Goal: Task Accomplishment & Management: Complete application form

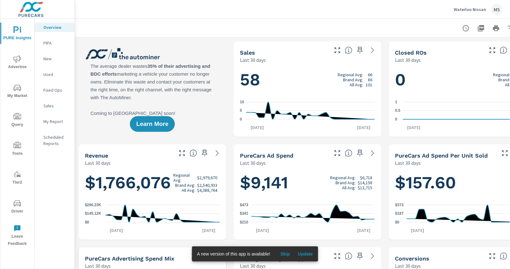
scroll to position [0, 0]
click at [19, 143] on icon "nav menu" at bounding box center [18, 146] width 8 height 8
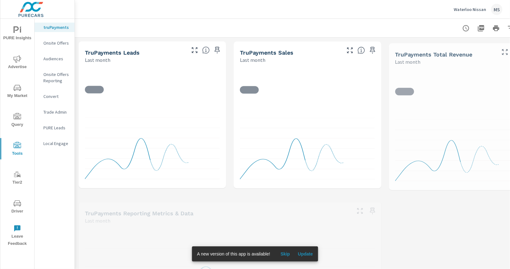
click at [55, 37] on nav "truPayments Onsite Offers Audiences Onsite Offers Reporting Convert Trade Admin…" at bounding box center [55, 88] width 40 height 138
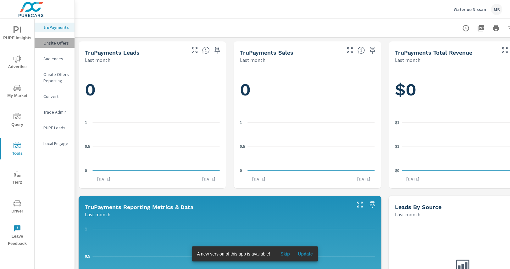
click at [56, 42] on p "Onsite Offers" at bounding box center [56, 43] width 26 height 6
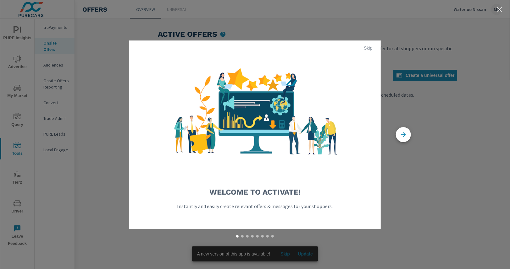
click at [365, 46] on span "Skip" at bounding box center [367, 48] width 15 height 6
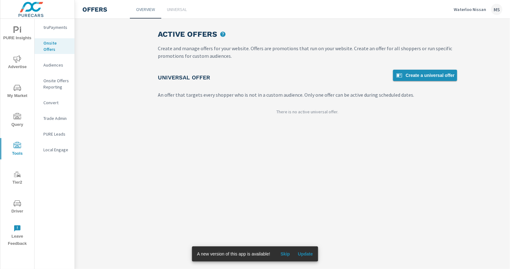
click at [408, 78] on span "Create a universal offer" at bounding box center [424, 76] width 59 height 8
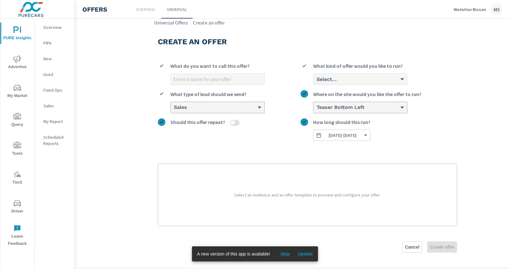
click at [211, 79] on input "What do you want to call this offer?" at bounding box center [218, 79] width 94 height 11
type input "SEPT WINTER TIRES"
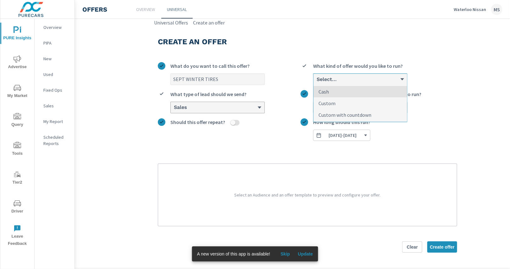
click at [354, 80] on div "Select..." at bounding box center [358, 79] width 84 height 6
click at [316, 80] on input "option Cash focused, 1 of 3. 3 results available. Use Up and Down to choose opt…" at bounding box center [316, 80] width 1 height 6
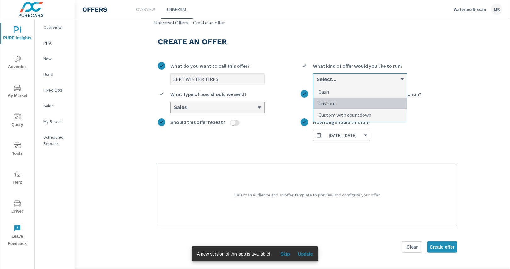
click at [347, 102] on li "Custom" at bounding box center [360, 104] width 94 height 12
click at [316, 82] on input "option Custom focused, 2 of 3. 3 results available. Use Up and Down to choose o…" at bounding box center [316, 80] width 1 height 6
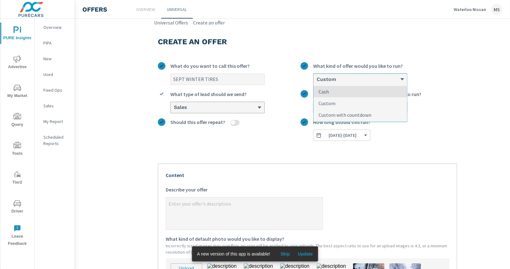
click at [341, 80] on div "Custom" at bounding box center [358, 79] width 84 height 6
click at [316, 80] on input "option Custom, selected. option Cash focused, 1 of 3. 3 results available. Use …" at bounding box center [316, 80] width 1 height 6
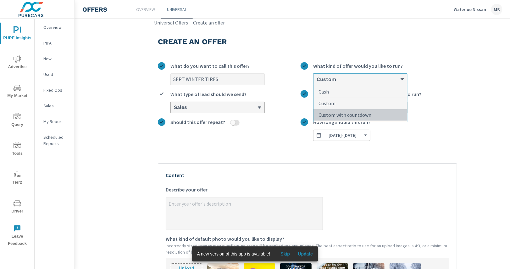
click at [347, 112] on p "Custom with countdown" at bounding box center [344, 115] width 53 height 8
click at [316, 82] on input "option Custom, selected. option Custom with countdown focused, 3 of 3. 3 result…" at bounding box center [316, 80] width 1 height 6
type textarea "x"
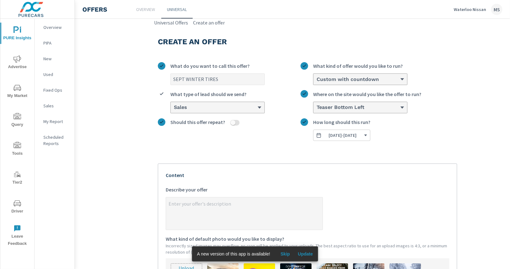
click at [234, 120] on input "Should this offer repeat?" at bounding box center [232, 123] width 15 height 6
checkbox input "true"
click at [231, 118] on label "Should this offer repeat?" at bounding box center [229, 123] width 143 height 11
click at [234, 120] on button "Should this offer repeat?" at bounding box center [236, 123] width 5 height 6
type textarea "x"
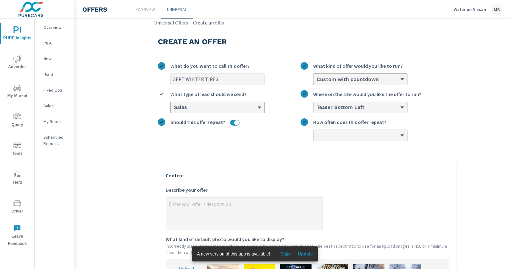
click at [234, 123] on input "Should this offer repeat?" at bounding box center [236, 123] width 15 height 6
checkbox input "false"
type textarea "x"
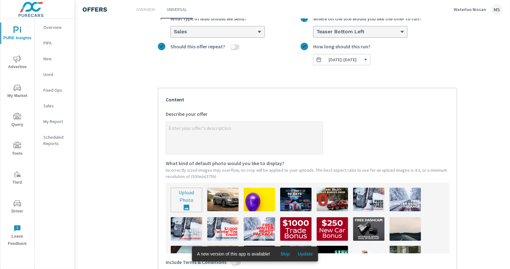
scroll to position [76, 0]
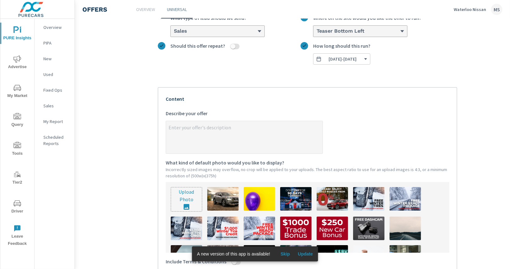
click at [183, 194] on input "file" at bounding box center [186, 200] width 31 height 24
type input "C:\fakepath\0925 WINTER TIRES ONSITE.png"
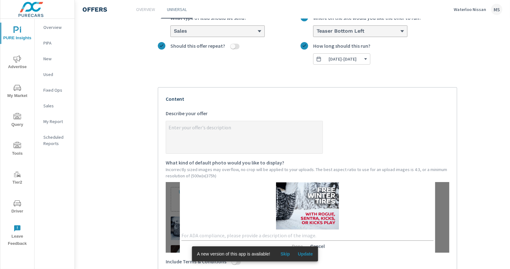
type textarea "x"
click at [207, 127] on textarea "x Describe your offer" at bounding box center [244, 137] width 157 height 31
type textarea "O"
type textarea "x"
type textarea "ON"
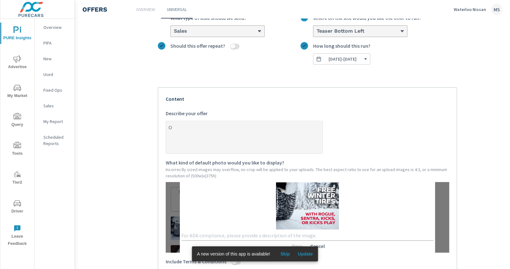
type textarea "x"
type textarea "ONL"
type textarea "x"
type textarea "ONLY"
type textarea "x"
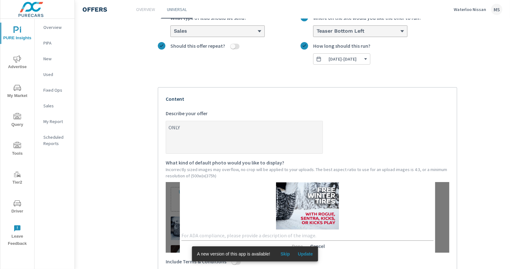
type textarea "ONLY"
type textarea "x"
type textarea "ONLY A"
type textarea "x"
type textarea "ONLY AT"
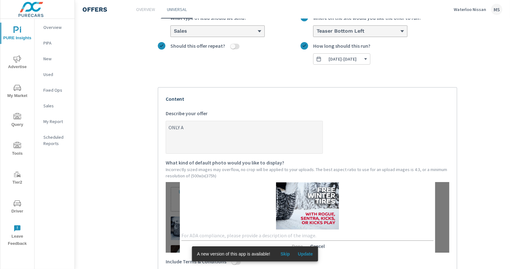
type textarea "x"
type textarea "ONLY AT"
type textarea "x"
type textarea "ONLY AT W"
type textarea "x"
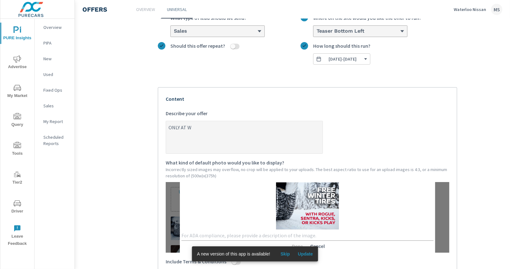
type textarea "ONLY AT [GEOGRAPHIC_DATA]"
type textarea "x"
type textarea "ONLY AT WAT"
type textarea "x"
type textarea "ONLY AT WATE"
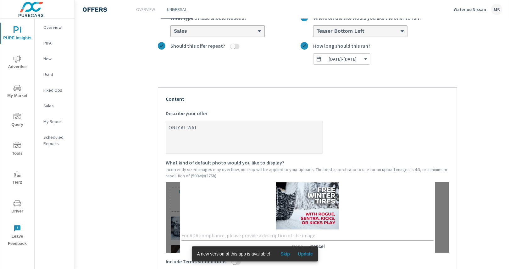
type textarea "x"
type textarea "ONLY AT WATER"
type textarea "x"
type textarea "ONLY AT WATERL"
type textarea "x"
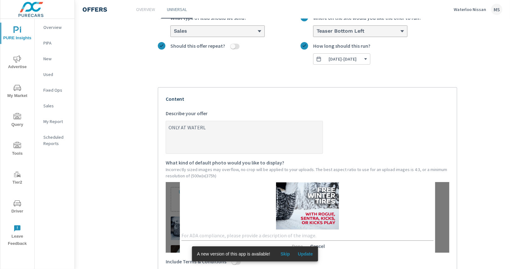
type textarea "ONLY AT [GEOGRAPHIC_DATA]"
type textarea "x"
type textarea "ONLY AT [GEOGRAPHIC_DATA]"
type textarea "x"
type textarea "ONLY AT [GEOGRAPHIC_DATA]"
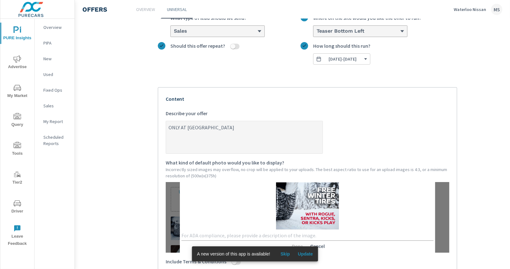
type textarea "x"
type textarea "ONLY AT [GEOGRAPHIC_DATA] N"
type textarea "x"
type textarea "ONLY AT [GEOGRAPHIC_DATA] NI"
type textarea "x"
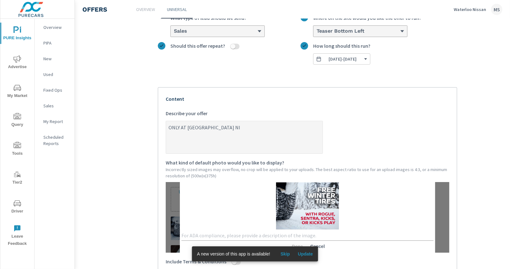
type textarea "ONLY AT WATERLOO NIS"
type textarea "x"
type textarea "ONLY AT WATERLOO NISS"
type textarea "x"
type textarea "ONLY AT WATERLOO NISSA"
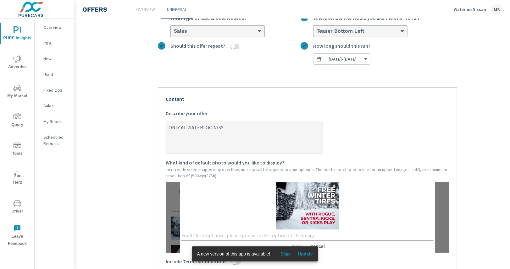
type textarea "x"
type textarea "ONLY AT WATERLOO NISSAN"
type textarea "x"
type textarea "ONLY AT [GEOGRAPHIC_DATA] NISSAN:"
type textarea "x"
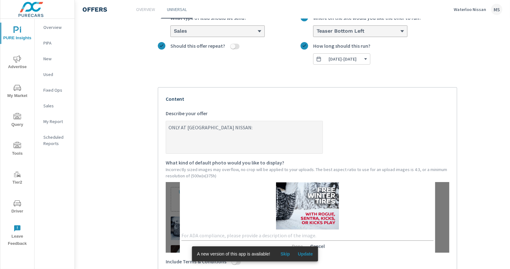
type textarea "ONLY AT [GEOGRAPHIC_DATA] NISSAN:"
type textarea "x"
type textarea "ONLY AT WATERLOO NISSAN: G"
type textarea "x"
type textarea "ONLY AT WATERLOO NISSAN: Ge"
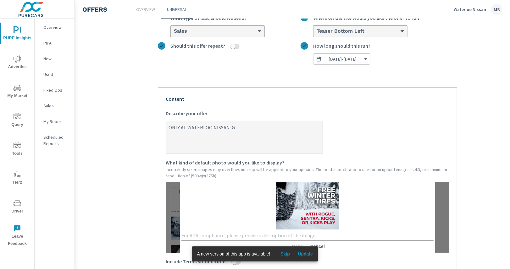
type textarea "x"
type textarea "ONLY AT WATERLOO NISSAN: Get"
type textarea "x"
type textarea "ONLY AT WATERLOO NISSAN: Get"
type textarea "x"
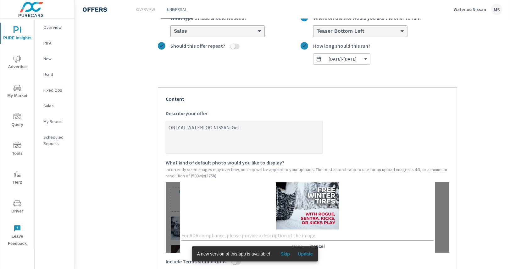
type textarea "ONLY AT WATERLOO NISSAN: Get a"
type textarea "x"
type textarea "ONLY AT WATERLOO NISSAN: Get a"
type textarea "x"
type textarea "ONLY AT WATERLOO NISSAN: Get a s"
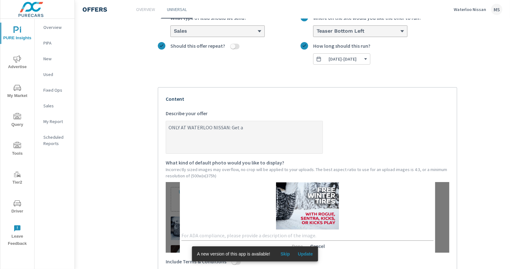
type textarea "x"
type textarea "ONLY AT WATERLOO NISSAN: Get a se"
type textarea "x"
type textarea "ONLY AT WATERLOO NISSAN: Get a set"
type textarea "x"
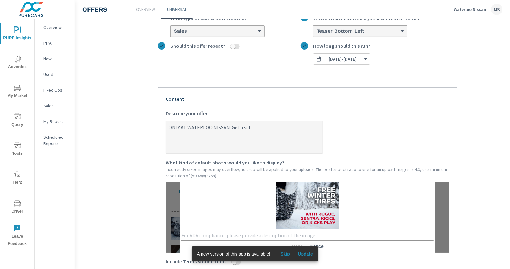
type textarea "ONLY AT WATERLOO NISSAN: Get a set"
type textarea "x"
type textarea "ONLY AT WATERLOO NISSAN: Get a set o"
type textarea "x"
type textarea "ONLY AT WATERLOO NISSAN: Get a set of"
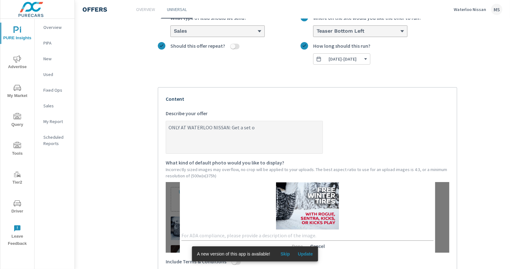
type textarea "x"
type textarea "ONLY AT WATERLOO NISSAN: Get a set of"
type textarea "x"
type textarea "ONLY AT WATERLOO NISSAN: Get a set of f"
type textarea "x"
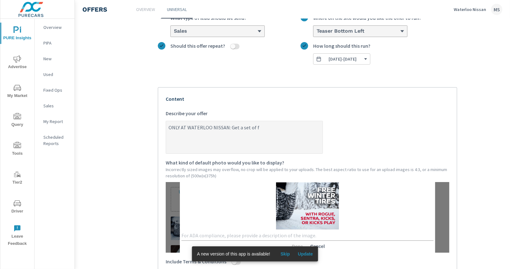
type textarea "ONLY AT WATERLOO NISSAN: Get a set of fo"
type textarea "x"
type textarea "ONLY AT WATERLOO NISSAN: Get a set of fou"
type textarea "x"
type textarea "ONLY AT WATERLOO NISSAN: Get a set of four"
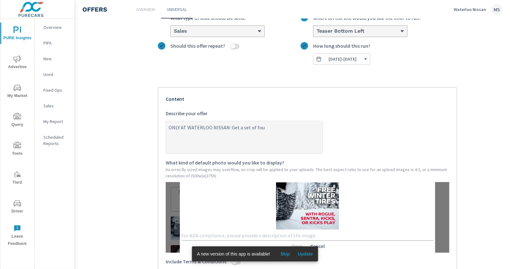
type textarea "x"
type textarea "ONLY AT WATERLOO NISSAN: Get a set of four"
type textarea "x"
type textarea "ONLY AT WATERLOO NISSAN: Get a set of four w"
type textarea "x"
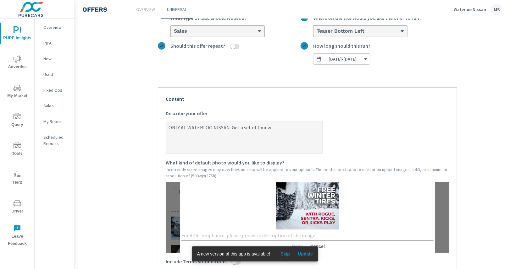
type textarea "ONLY AT WATERLOO NISSAN: Get a set of four wi"
type textarea "x"
type textarea "ONLY AT WATERLOO NISSAN: Get a set of four win"
type textarea "x"
type textarea "ONLY AT WATERLOO NISSAN: Get a set of four [PERSON_NAME]"
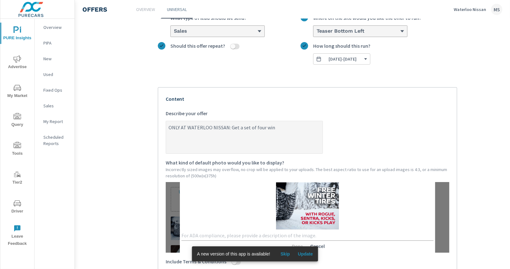
type textarea "x"
type textarea "ONLY AT WATERLOO NISSAN: Get a set of four winte"
type textarea "x"
type textarea "ONLY AT WATERLOO NISSAN: Get a set of four winter"
type textarea "x"
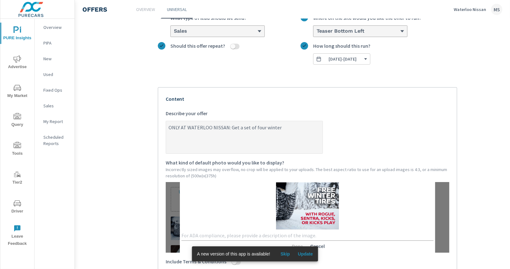
type textarea "ONLY AT WATERLOO NISSAN: Get a set of four winter"
type textarea "x"
type textarea "ONLY AT WATERLOO NISSAN: Get a set of four winter t"
type textarea "x"
type textarea "ONLY AT WATERLOO NISSAN: Get a set of four winter ti"
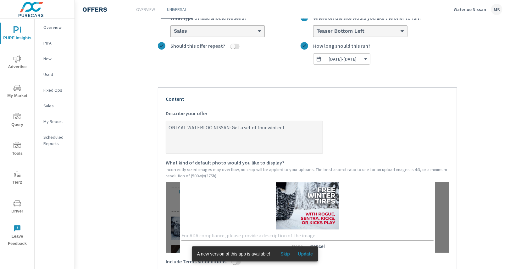
type textarea "x"
type textarea "ONLY AT WATERLOO NISSAN: Get a set of four winter tir"
type textarea "x"
type textarea "ONLY AT WATERLOO NISSAN: Get a set of four winter tire"
type textarea "x"
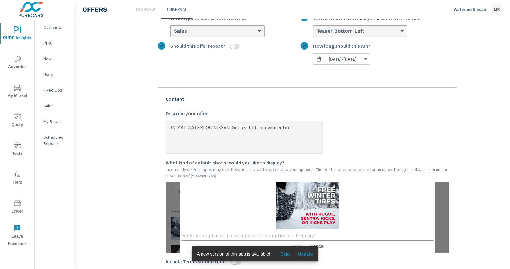
type textarea "ONLY AT WATERLOO NISSAN: Get a set of four winter tires"
type textarea "x"
type textarea "ONLY AT WATERLOO NISSAN: Get a set of four winter tires"
type textarea "x"
type textarea "ONLY AT WATERLOO NISSAN: Get a set of four winter tires r"
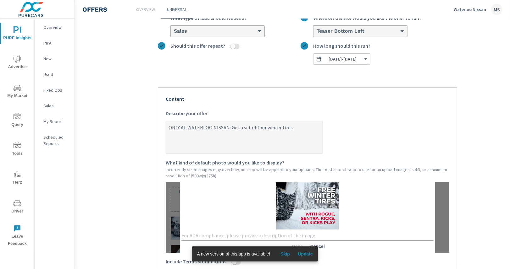
type textarea "x"
type textarea "ONLY AT WATERLOO NISSAN: Get a set of four winter tires"
type textarea "x"
type textarea "ONLY AT WATERLOO NISSAN: Get a set of four winter tires f"
type textarea "x"
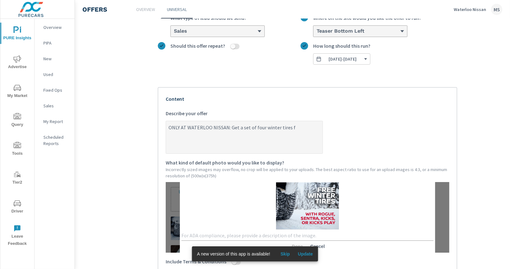
type textarea "ONLY AT WATERLOO NISSAN: Get a set of four winter tires fr"
type textarea "x"
type textarea "ONLY AT WATERLOO NISSAN: Get a set of four winter tires fre"
type textarea "x"
type textarea "ONLY AT WATERLOO NISSAN: Get a set of four winter tires free"
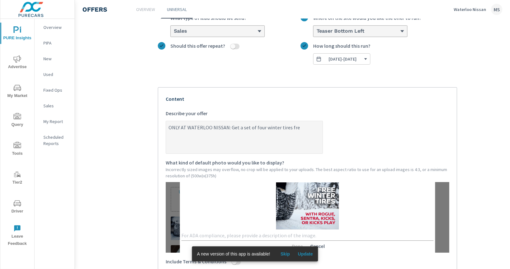
type textarea "x"
type textarea "ONLY AT WATERLOO NISSAN: Get a set of four winter tires free"
type textarea "x"
type textarea "ONLY AT WATERLOO NISSAN: Get a set of four winter tires free w"
type textarea "x"
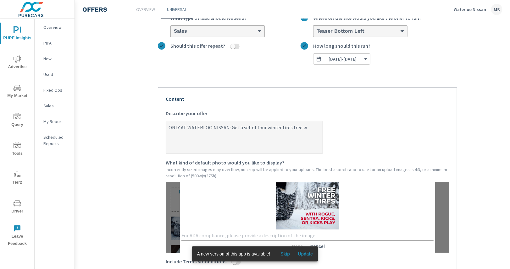
type textarea "ONLY AT WATERLOO NISSAN: Get a set of four winter tires free wi"
type textarea "x"
type textarea "ONLY AT WATERLOO NISSAN: Get a set of four winter tires free wit"
type textarea "x"
type textarea "ONLY AT WATERLOO NISSAN: Get a set of four winter tires free with"
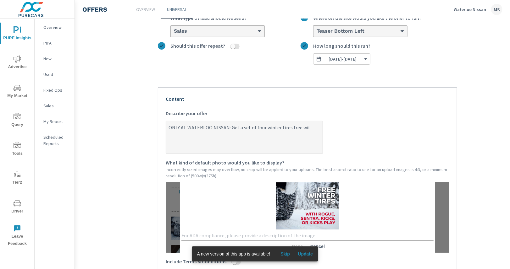
type textarea "x"
type textarea "ONLY AT WATERLOO NISSAN: Get a set of four winter tires free with"
type textarea "x"
type textarea "ONLY AT WATERLOO NISSAN: Get a set of four winter tires free with y"
type textarea "x"
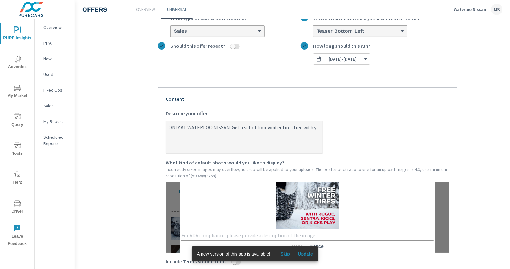
type textarea "ONLY AT WATERLOO NISSAN: Get a set of four winter tires free with yo"
type textarea "x"
type textarea "ONLY AT WATERLOO NISSAN: Get a set of four winter tires free with you"
type textarea "x"
type textarea "ONLY AT WATERLOO NISSAN: Get a set of four winter tires free with your"
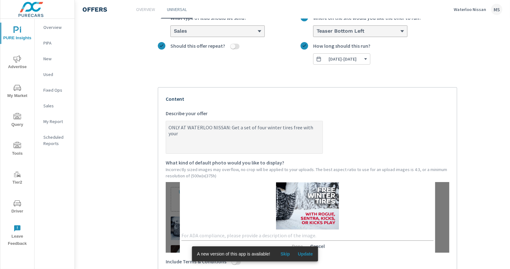
type textarea "x"
type textarea "ONLY AT WATERLOO NISSAN: Get a set of four winter tires free with your"
type textarea "x"
type textarea "ONLY AT WATERLOO NISSAN: Get a set of four winter tires free with your p"
type textarea "x"
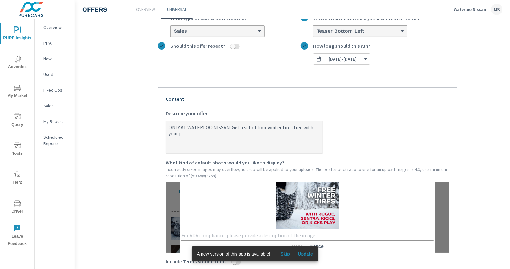
type textarea "ONLY AT WATERLOO NISSAN: Get a set of four winter tires free with your pu"
type textarea "x"
type textarea "ONLY AT WATERLOO NISSAN: Get a set of four winter tires free with your pur"
type textarea "x"
type textarea "ONLY AT WATERLOO NISSAN: Get a set of four winter tires free with your purc"
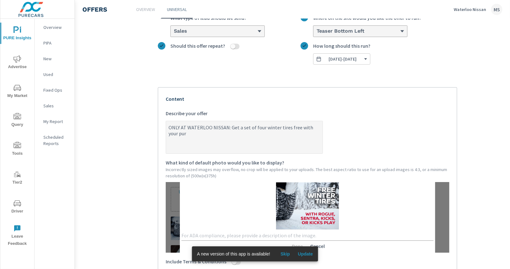
type textarea "x"
type textarea "ONLY AT WATERLOO NISSAN: Get a set of four winter tires free with your purch"
type textarea "x"
type textarea "ONLY AT WATERLOO NISSAN: Get a set of four winter tires free with your purcha"
type textarea "x"
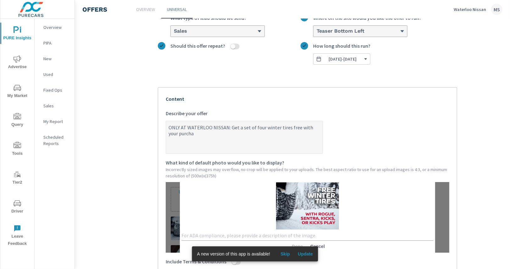
type textarea "ONLY AT WATERLOO NISSAN: Get a set of four winter tires free with your purchas"
type textarea "x"
type textarea "ONLY AT [GEOGRAPHIC_DATA] NISSAN: Get a set of four winter tires free with your…"
type textarea "x"
type textarea "ONLY AT [GEOGRAPHIC_DATA] NISSAN: Get a set of four winter tires free with your…"
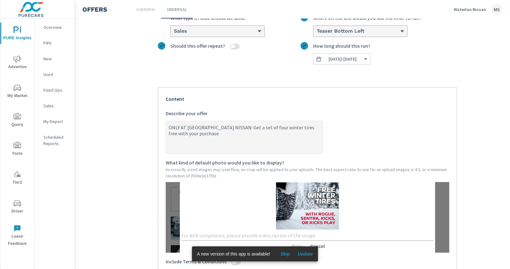
type textarea "x"
type textarea "ONLY AT [GEOGRAPHIC_DATA] NISSAN: Get a set of four winter tires free with your…"
type textarea "x"
type textarea "ONLY AT WATERLOO NISSAN: Get a set of four winter tires free with your purchase…"
type textarea "x"
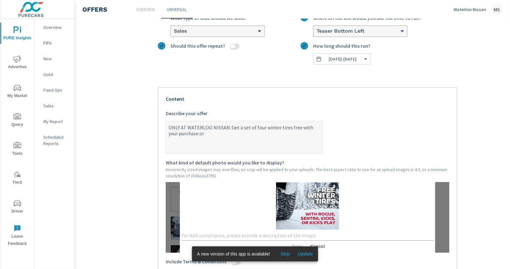
type textarea "ONLY AT WATERLOO NISSAN: Get a set of four winter tires free with your purchase…"
type textarea "x"
type textarea "ONLY AT WATERLOO NISSAN: Get a set of four winter tires free with your purchase…"
type textarea "x"
type textarea "ONLY AT WATERLOO NISSAN: Get a set of four winter tires free with your purchase…"
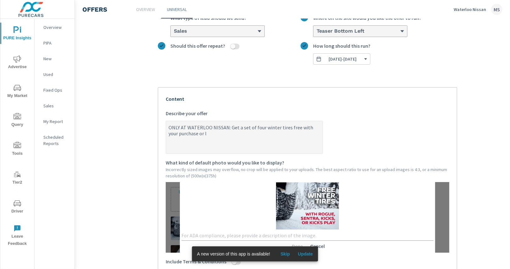
type textarea "x"
type textarea "ONLY AT WATERLOO NISSAN: Get a set of four winter tires free with your purchase…"
type textarea "x"
type textarea "ONLY AT WATERLOO NISSAN: Get a set of four winter tires free with your purchase…"
type textarea "x"
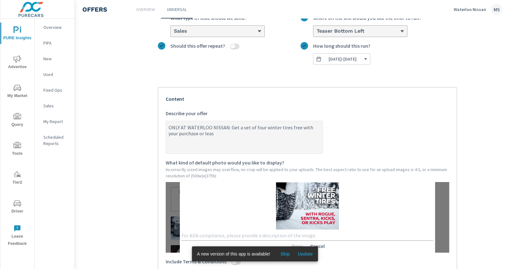
type textarea "ONLY AT WATERLOO NISSAN: Get a set of four winter tires free with your purchase…"
type textarea "x"
type textarea "ONLY AT WATERLOO NISSAN: Get a set of four winter tires free with your purchase…"
type textarea "x"
type textarea "ONLY AT WATERLOO NISSAN: Get a set of four winter tires free with your purchase…"
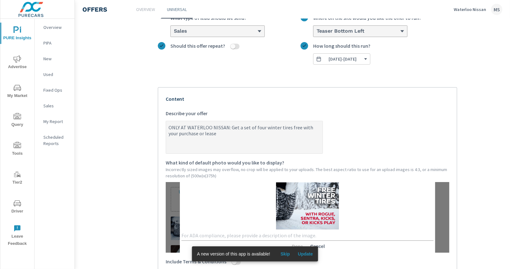
type textarea "x"
type textarea "ONLY AT WATERLOO NISSAN: Get a set of four winter tires free with your purchase…"
type textarea "x"
type textarea "ONLY AT WATERLOO NISSAN: Get a set of four winter tires free with your purchase…"
type textarea "x"
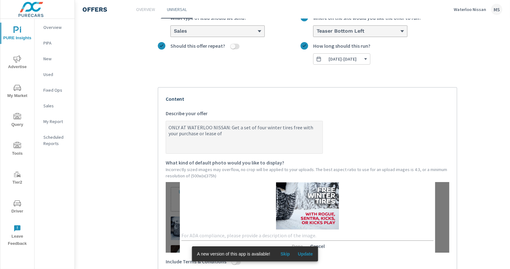
type textarea "ONLY AT WATERLOO NISSAN: Get a set of four winter tires free with your purchase…"
type textarea "x"
type textarea "ONLY AT WATERLOO NISSAN: Get a set of four winter tires free with your purchase…"
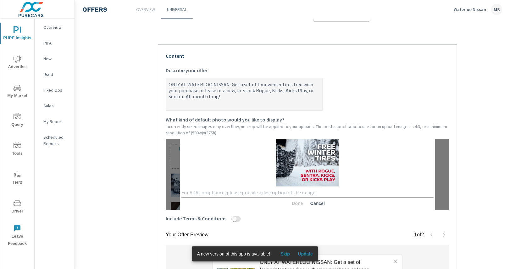
scroll to position [30, 0]
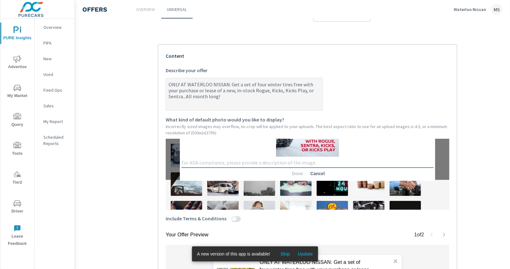
click at [245, 164] on textarea at bounding box center [307, 163] width 252 height 6
click at [297, 174] on span "Done" at bounding box center [297, 174] width 15 height 6
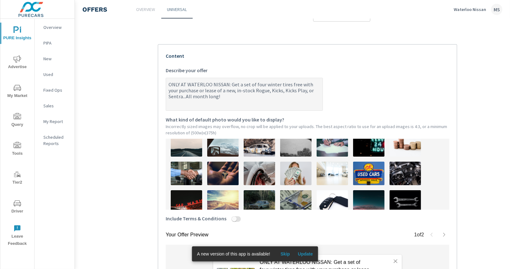
scroll to position [0, 0]
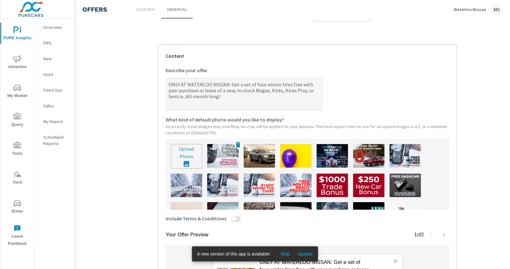
click at [221, 148] on img at bounding box center [222, 156] width 31 height 24
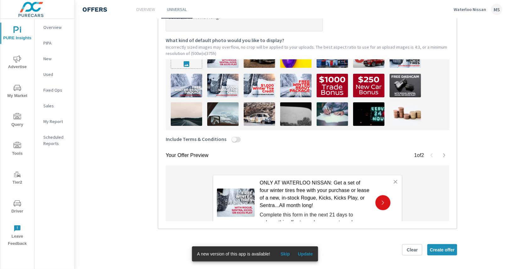
scroll to position [26, 0]
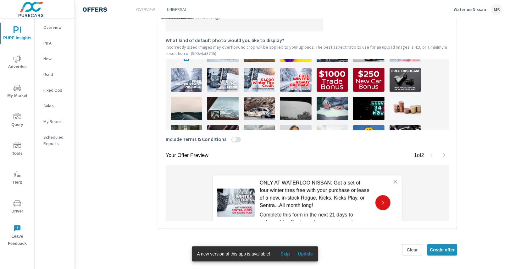
click at [438, 250] on span "Create offer" at bounding box center [442, 250] width 25 height 6
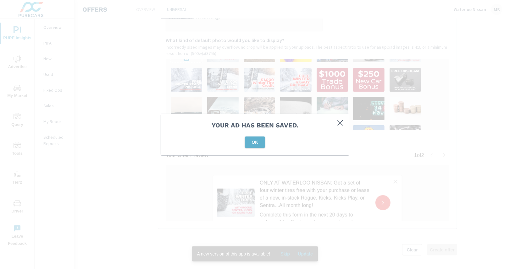
click at [255, 145] on button "OK" at bounding box center [255, 142] width 20 height 11
